Goal: Task Accomplishment & Management: Use online tool/utility

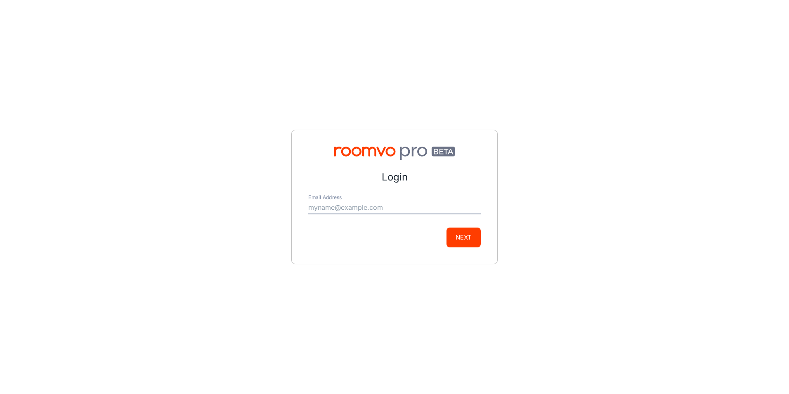
click at [369, 208] on input "Email Address" at bounding box center [394, 207] width 173 height 13
type input "[PERSON_NAME][EMAIL_ADDRESS][DOMAIN_NAME]"
click at [469, 234] on button "Next" at bounding box center [464, 237] width 34 height 20
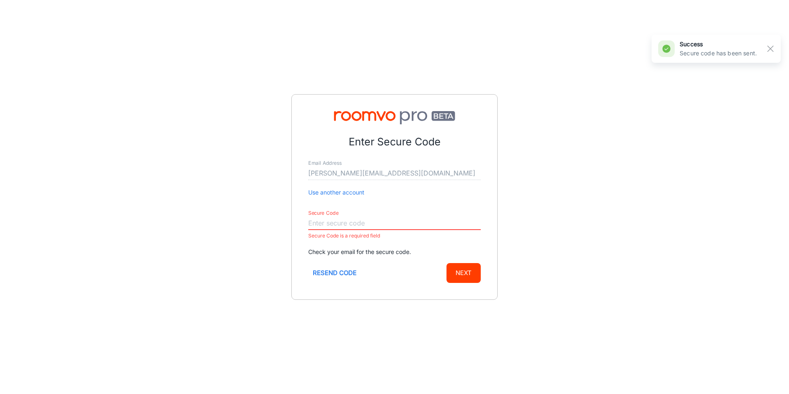
paste input "462833"
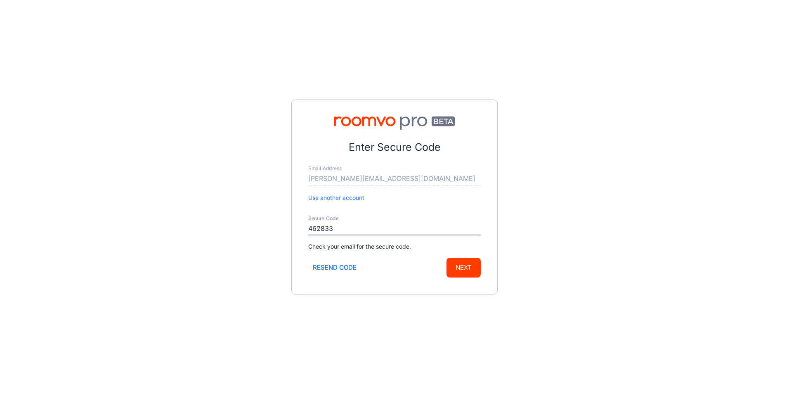
type input "462833"
click at [471, 267] on button "Next" at bounding box center [464, 268] width 34 height 20
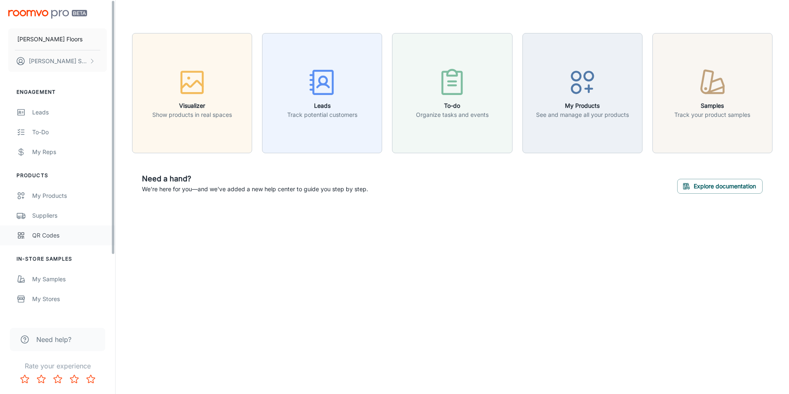
click at [48, 233] on div "QR Codes" at bounding box center [69, 235] width 75 height 9
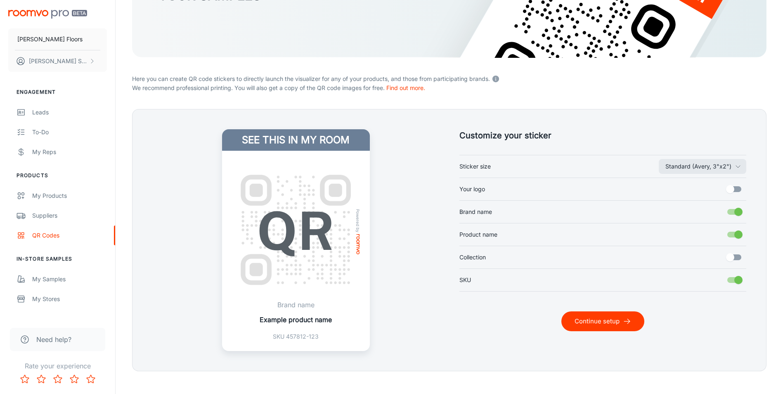
scroll to position [150, 0]
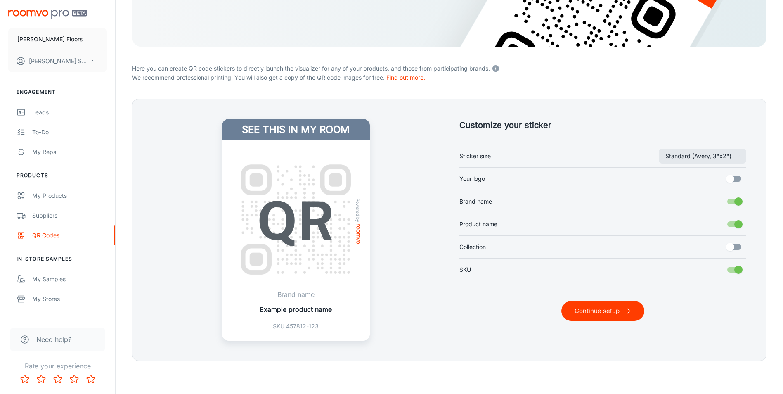
click at [726, 179] on input "Your logo" at bounding box center [730, 179] width 47 height 16
checkbox input "true"
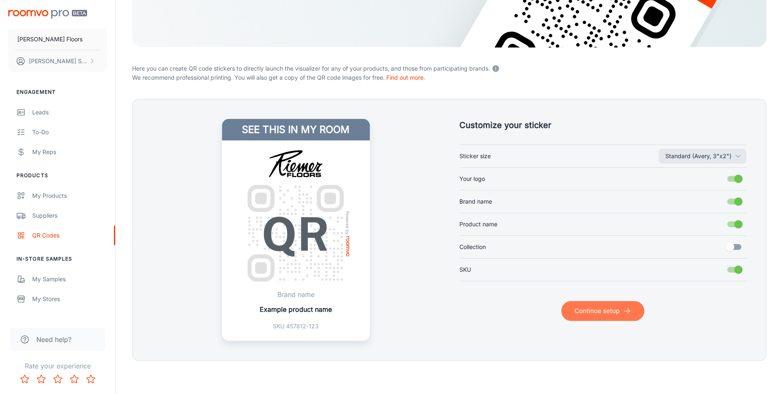
click at [594, 313] on button "Continue setup" at bounding box center [602, 311] width 83 height 20
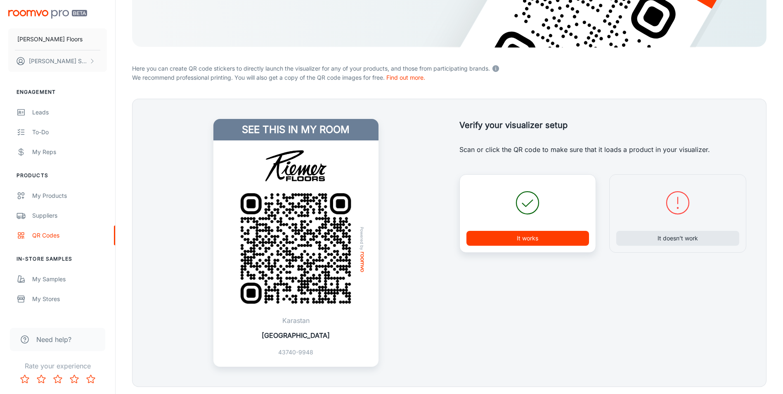
click at [529, 239] on button "It works" at bounding box center [527, 238] width 123 height 15
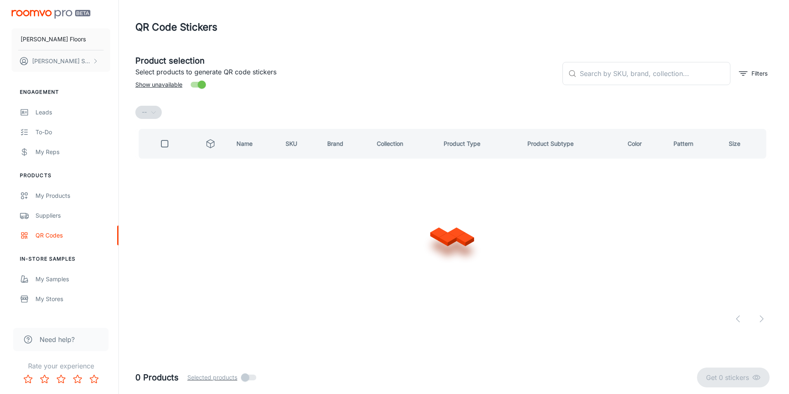
scroll to position [0, 0]
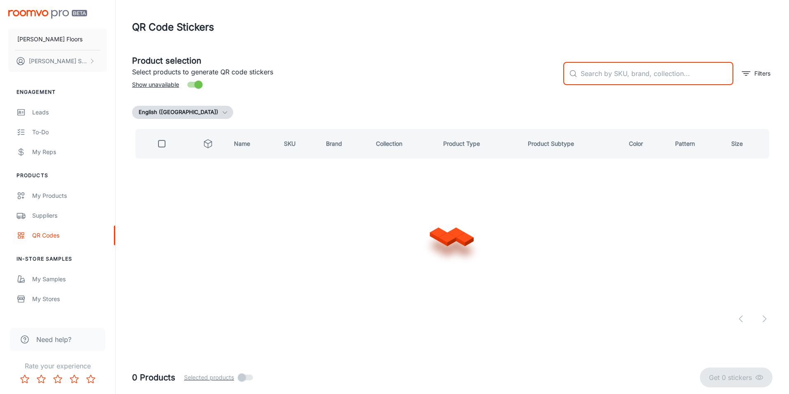
click at [597, 79] on input "text" at bounding box center [657, 73] width 153 height 23
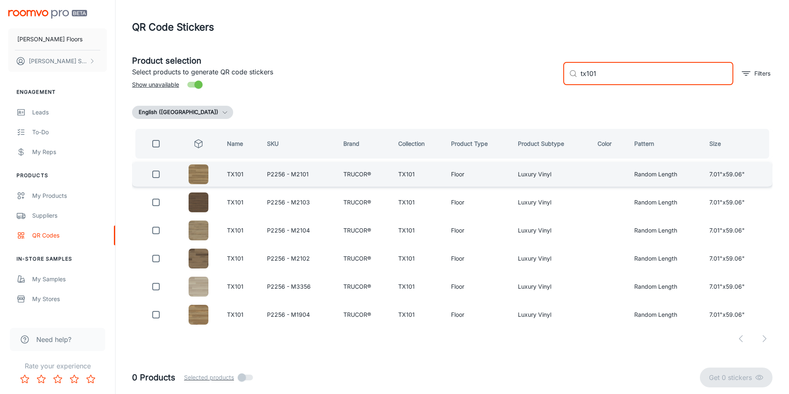
type input "tx101"
click at [159, 174] on input "checkbox" at bounding box center [156, 174] width 17 height 17
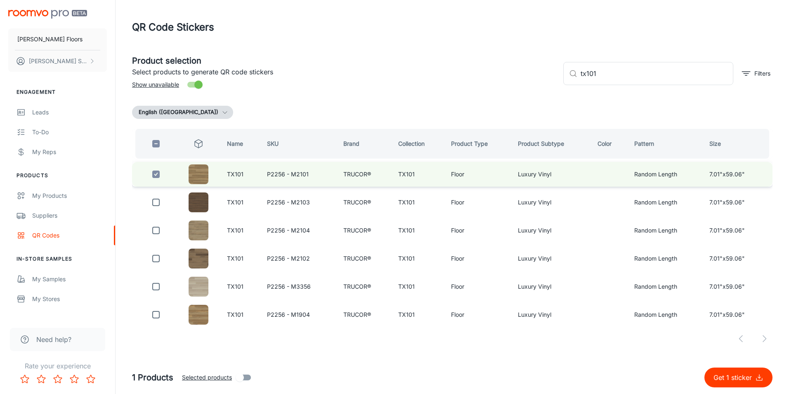
click at [158, 173] on input "checkbox" at bounding box center [156, 174] width 17 height 17
checkbox input "false"
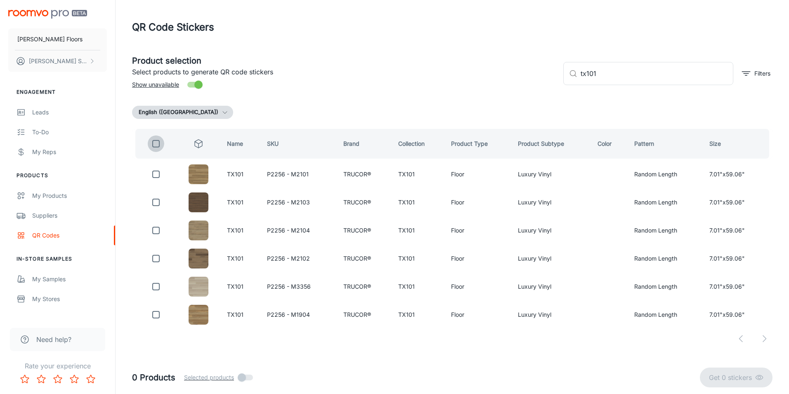
click at [154, 145] on input "checkbox" at bounding box center [156, 143] width 17 height 17
checkbox input "true"
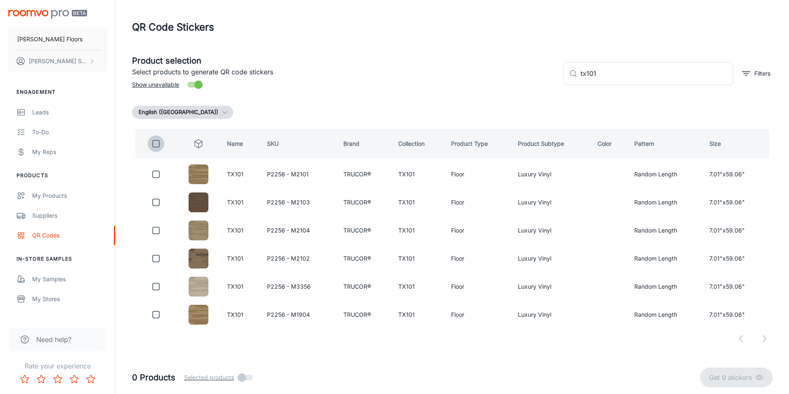
checkbox input "true"
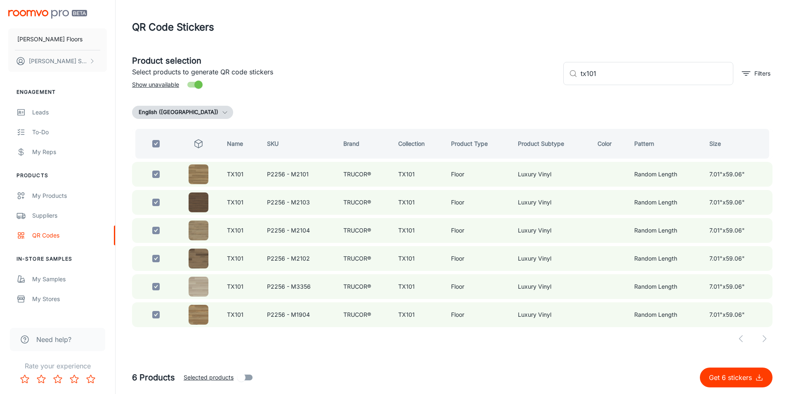
click at [713, 379] on p "Get 6 stickers" at bounding box center [732, 377] width 46 height 10
checkbox input "false"
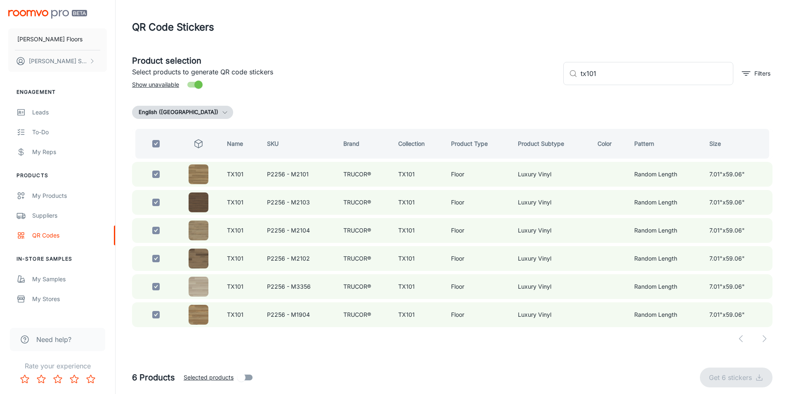
checkbox input "false"
